Goal: Task Accomplishment & Management: Manage account settings

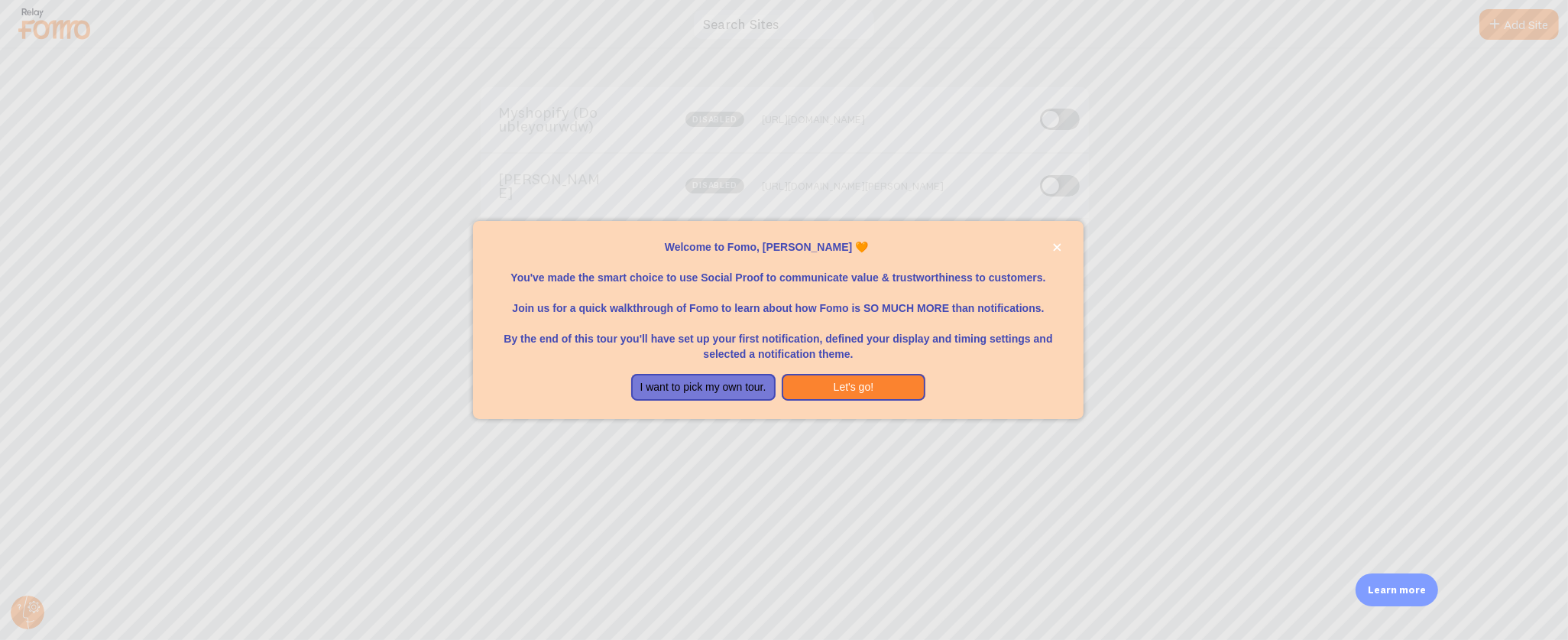
click at [890, 196] on div at bounding box center [784, 320] width 1568 height 640
click at [1053, 245] on icon "close," at bounding box center [1057, 247] width 8 height 8
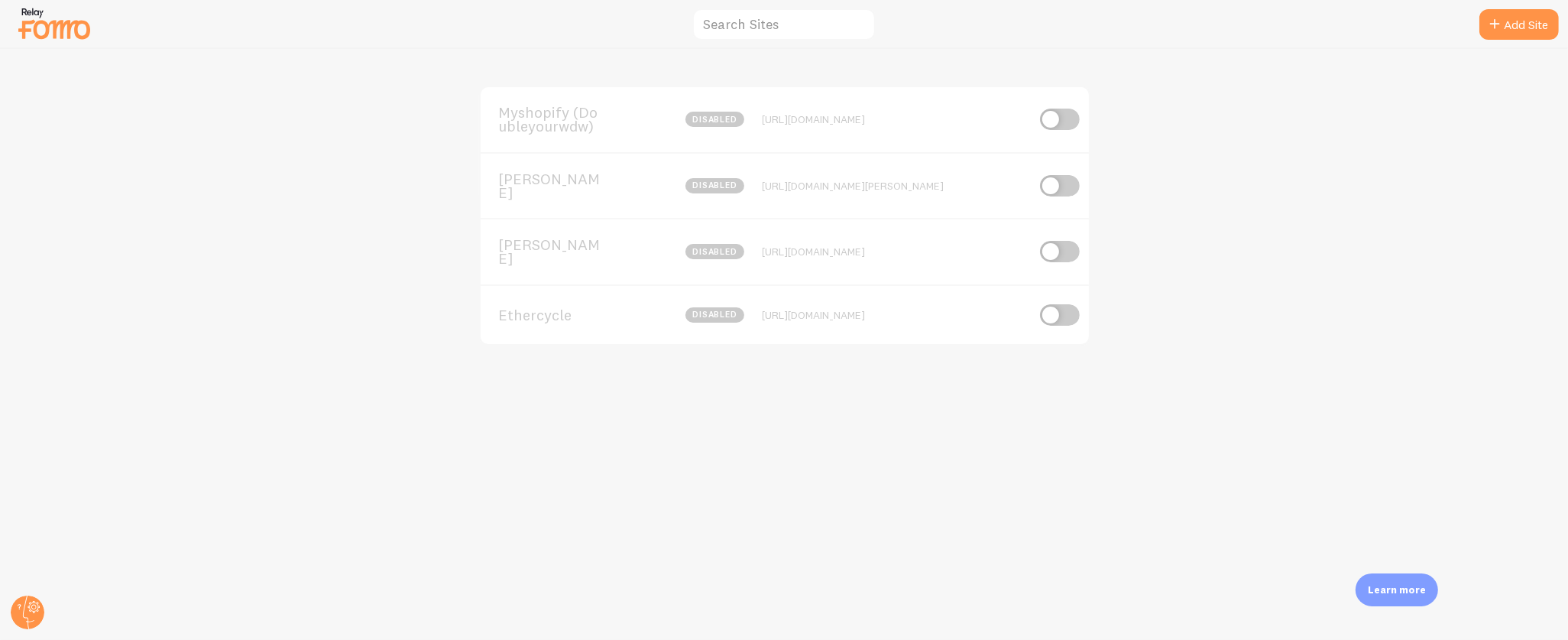
click at [568, 308] on span "Ethercycle" at bounding box center [560, 314] width 123 height 14
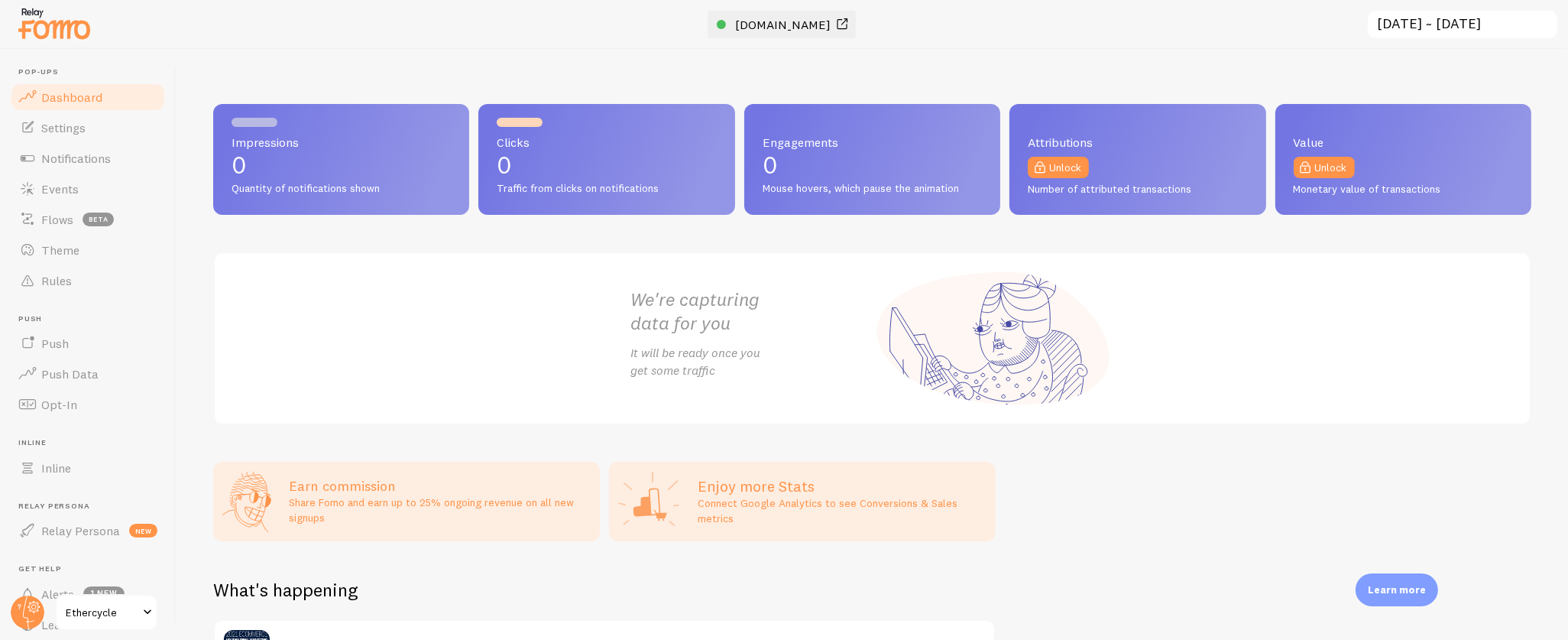
click at [797, 21] on span "[DOMAIN_NAME]" at bounding box center [782, 24] width 96 height 16
